Goal: Information Seeking & Learning: Stay updated

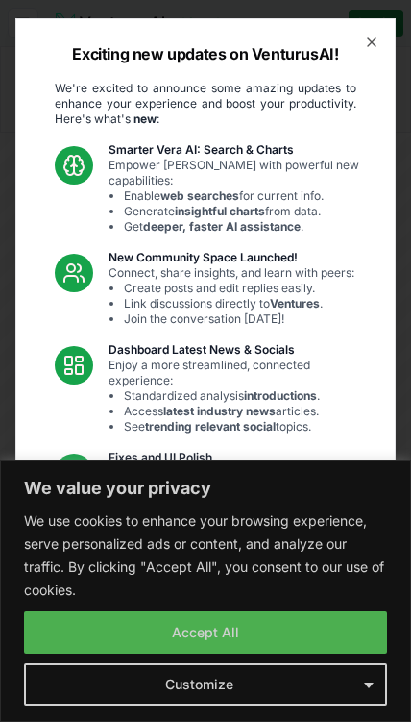
click at [306, 642] on link "Read the full announcement on our blog!" at bounding box center [206, 661] width 288 height 38
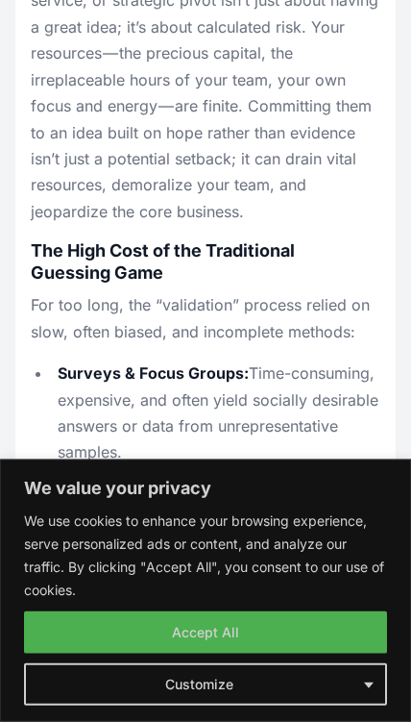
scroll to position [1016, 0]
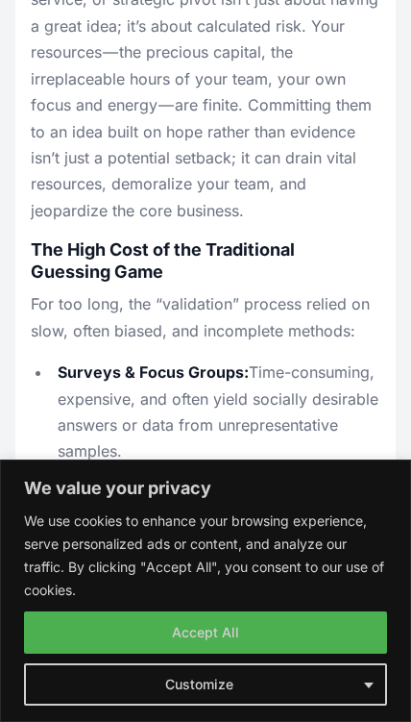
click at [242, 654] on button "Accept All" at bounding box center [205, 632] width 363 height 42
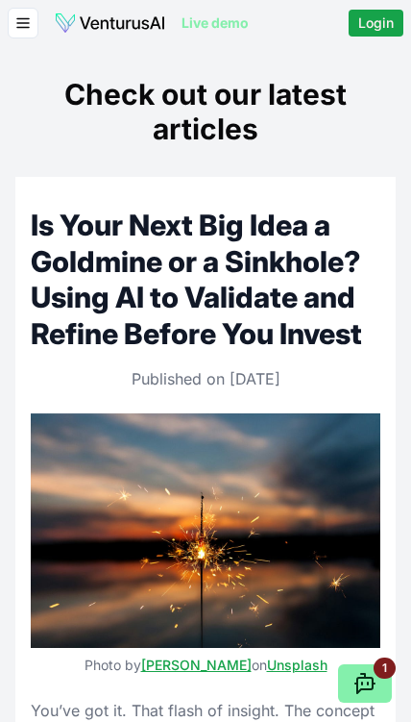
click at [29, 17] on icon "button" at bounding box center [22, 23] width 17 height 23
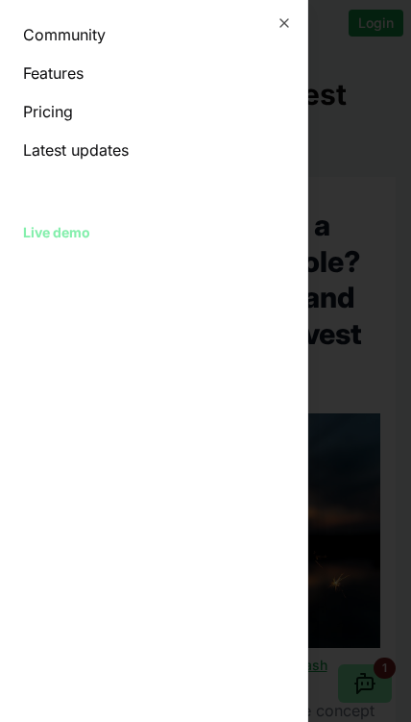
click at [291, 24] on icon "button" at bounding box center [284, 22] width 15 height 15
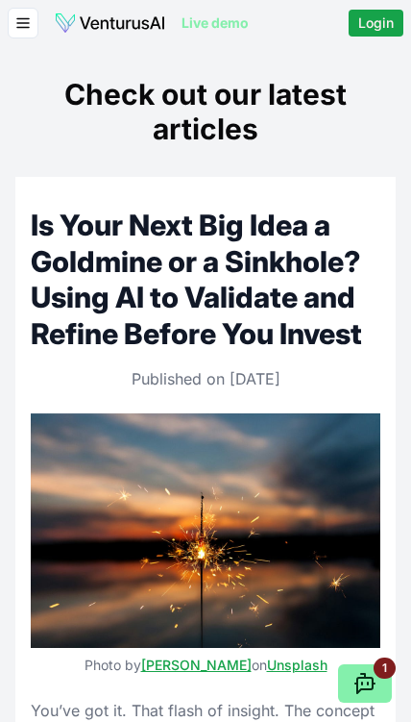
scroll to position [93, 0]
